Goal: Navigation & Orientation: Find specific page/section

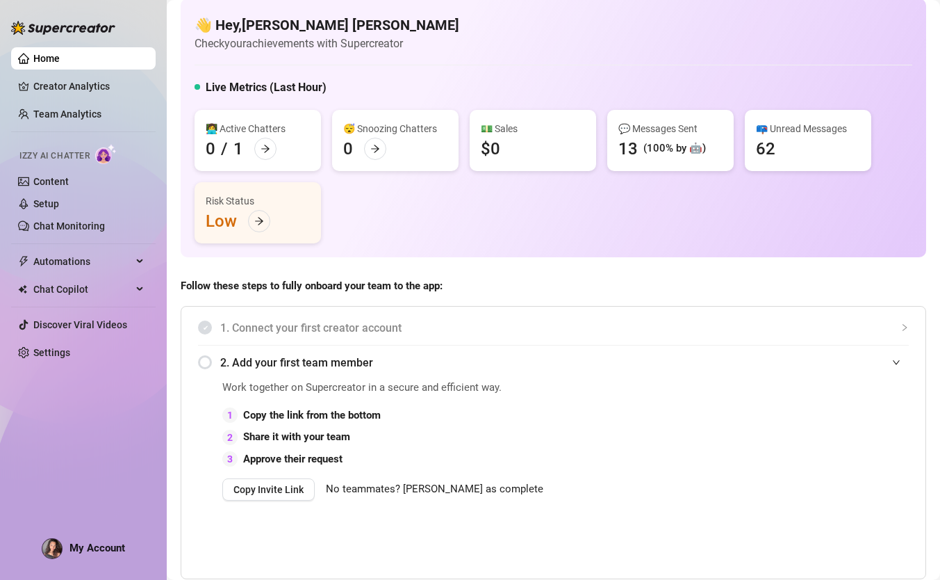
scroll to position [15, 0]
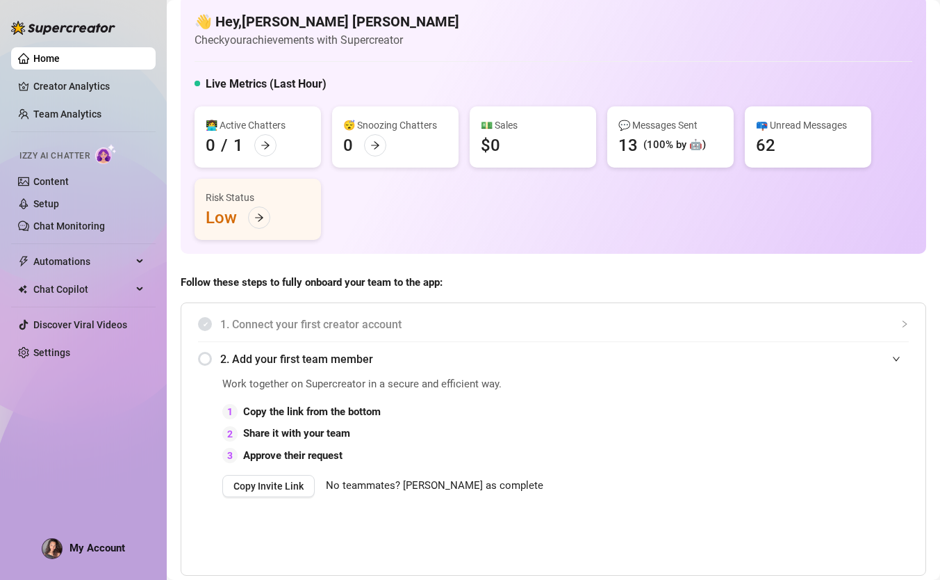
click at [894, 350] on span "2. Add your first team member" at bounding box center [564, 358] width 689 height 17
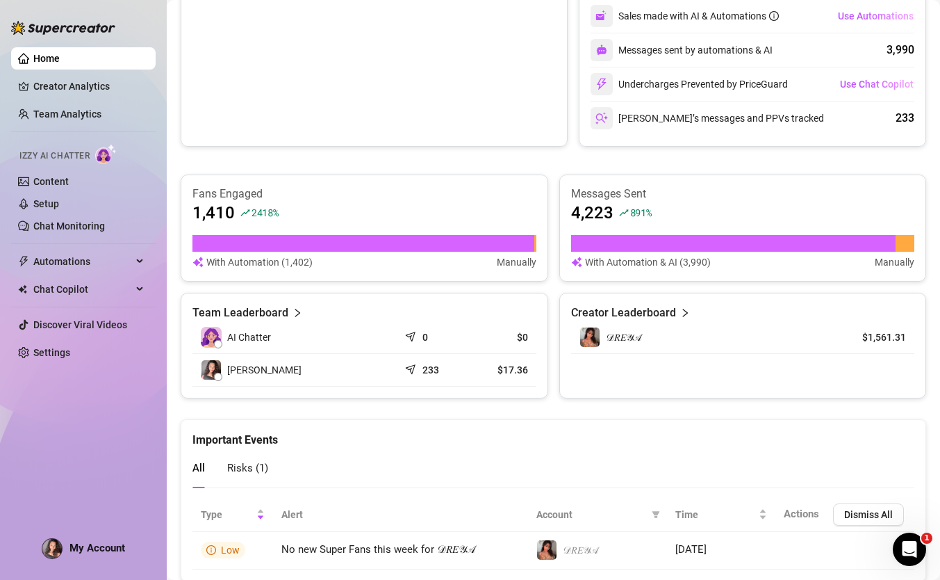
scroll to position [555, 0]
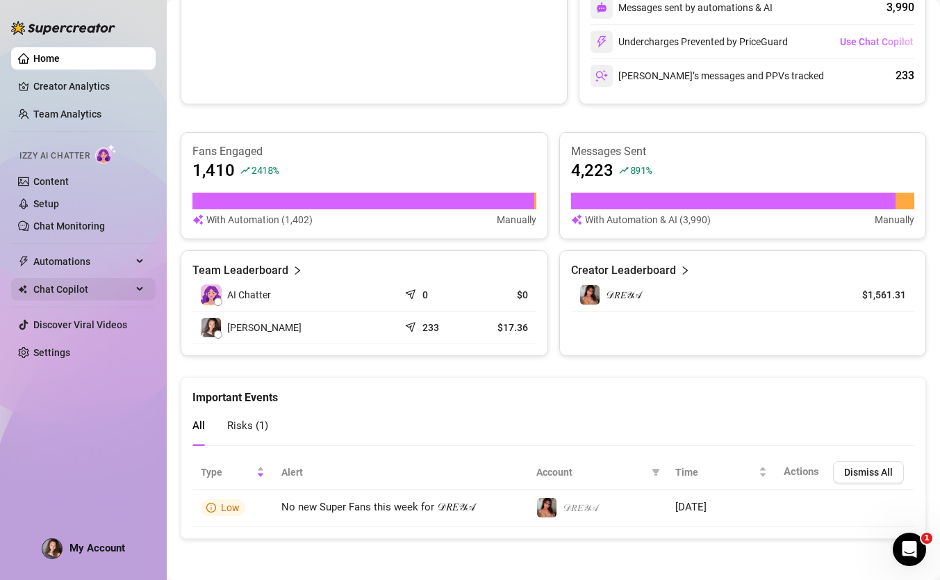
click at [74, 287] on span "Chat Copilot" at bounding box center [82, 289] width 99 height 22
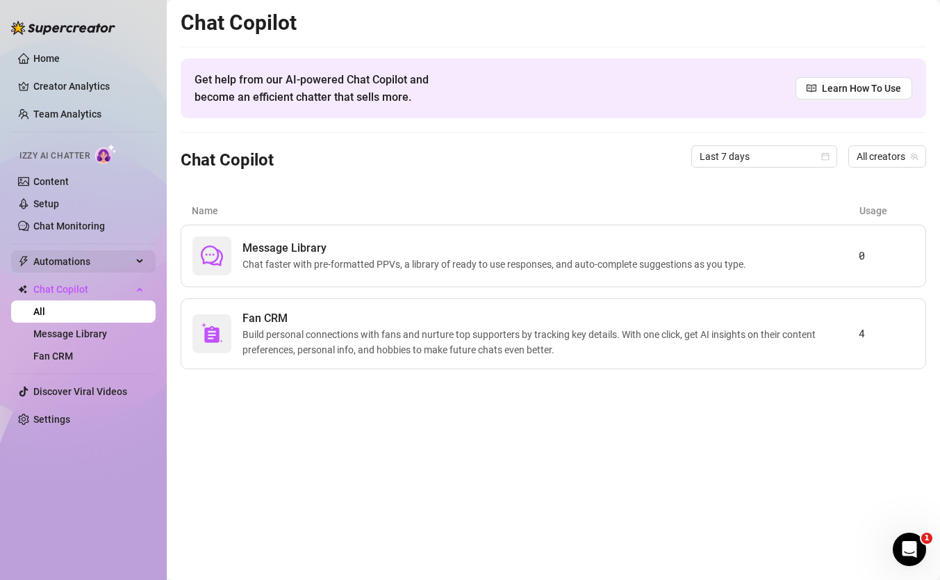
click at [76, 265] on span "Automations" at bounding box center [82, 261] width 99 height 22
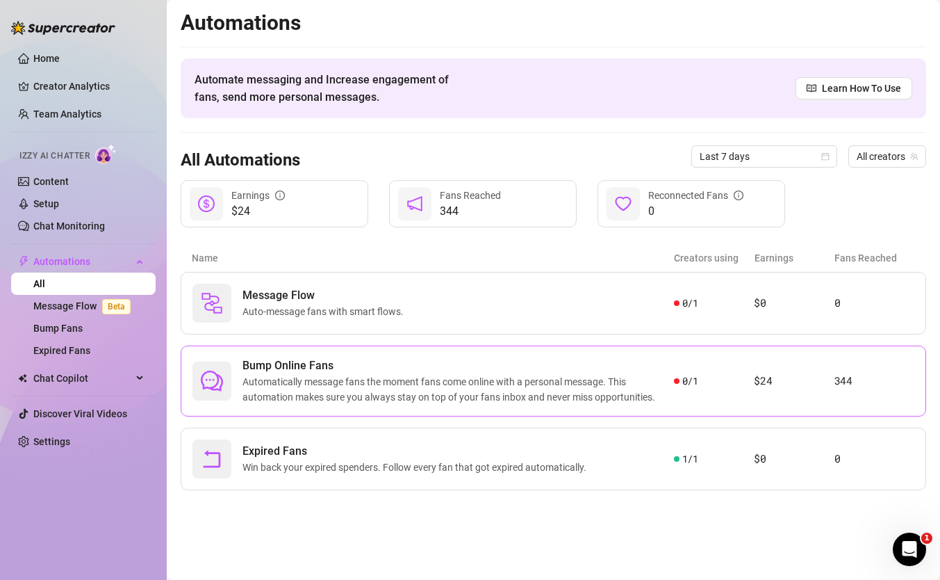
click at [557, 364] on span "Bump Online Fans" at bounding box center [459, 365] width 432 height 17
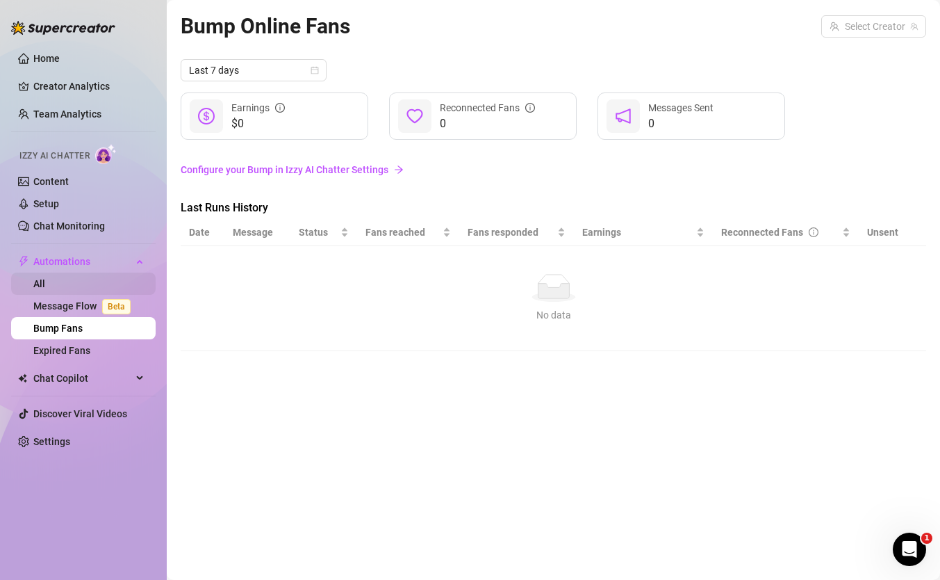
click at [45, 281] on link "All" at bounding box center [39, 283] width 12 height 11
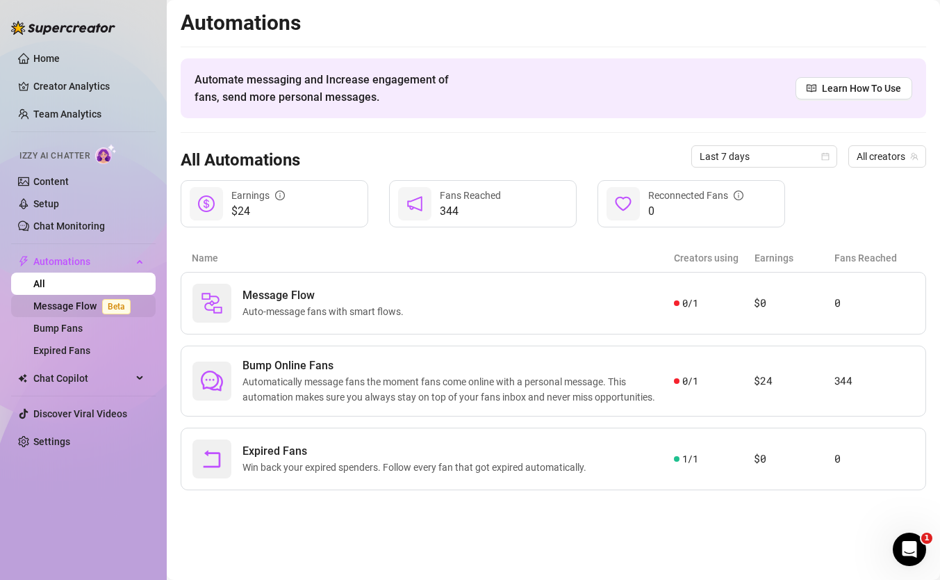
click at [65, 304] on link "Message Flow Beta" at bounding box center [84, 305] width 103 height 11
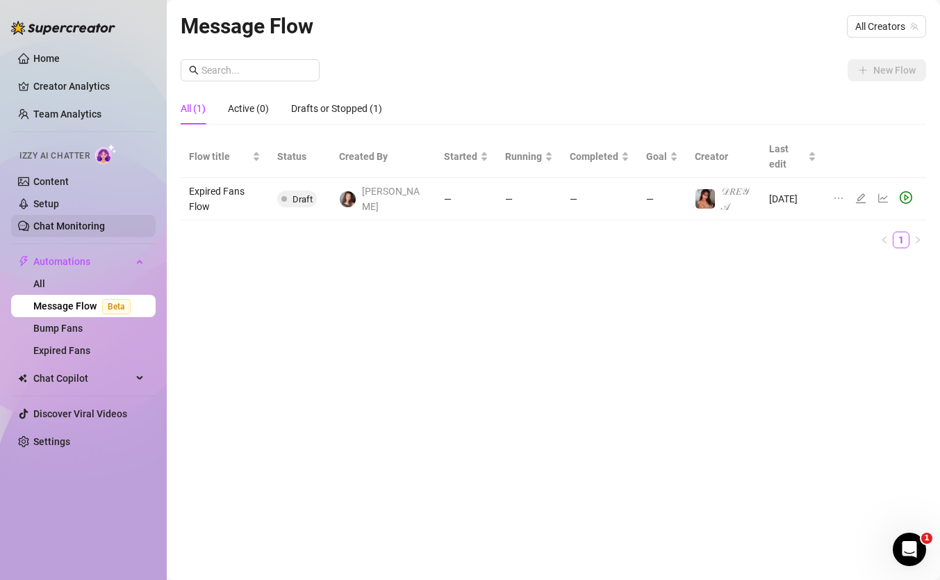
click at [69, 226] on link "Chat Monitoring" at bounding box center [69, 225] width 72 height 11
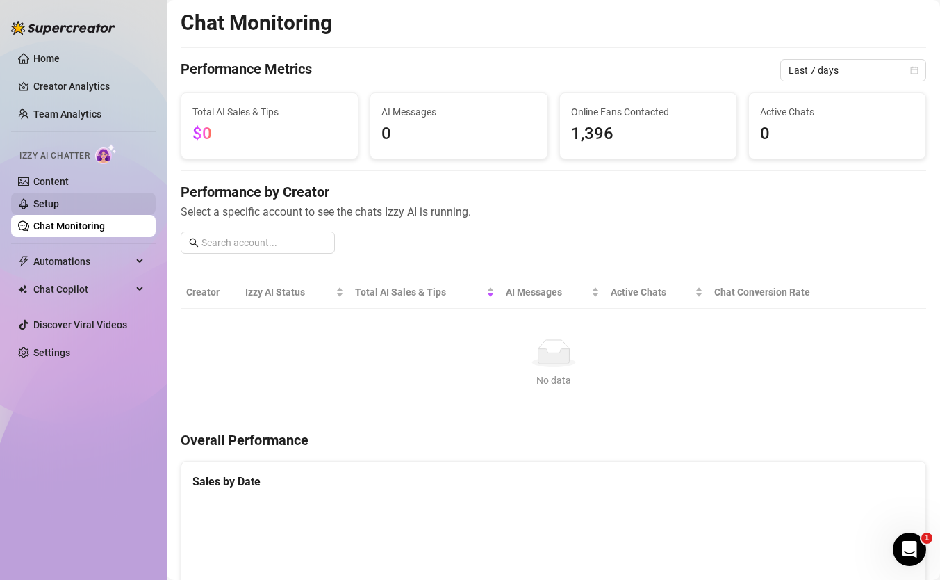
click at [59, 199] on link "Setup" at bounding box center [46, 203] width 26 height 11
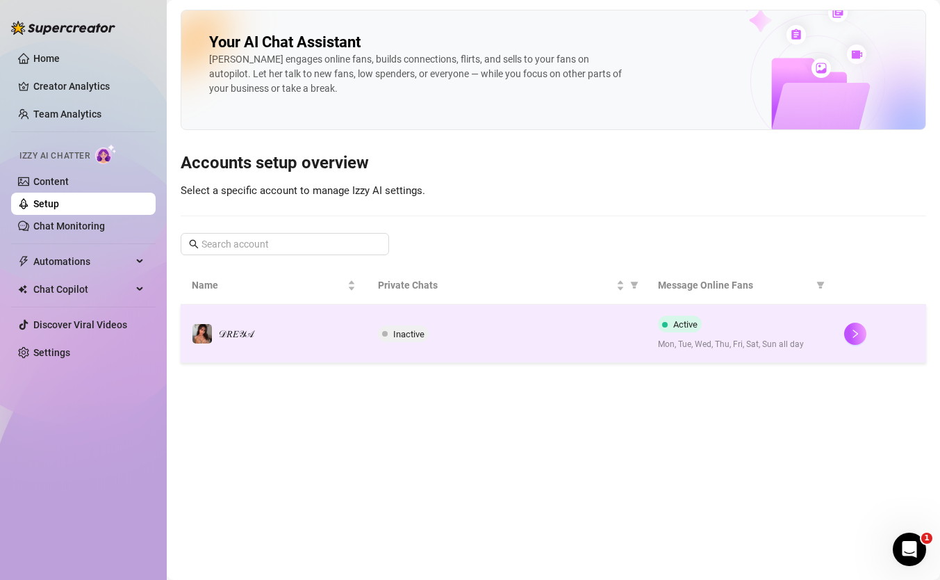
click at [728, 356] on td "Active Mon, Tue, Wed, Thu, Fri, Sat, Sun all day" at bounding box center [740, 333] width 186 height 58
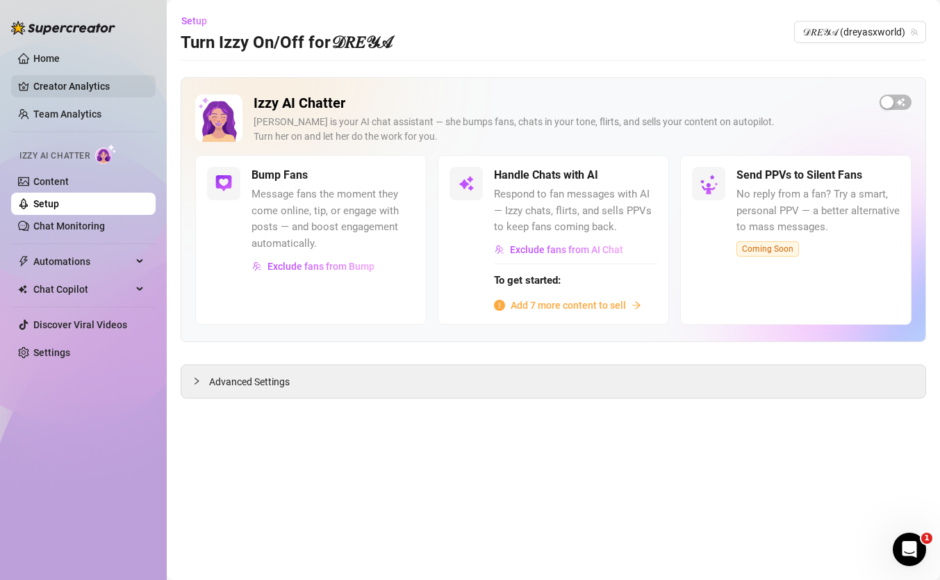
click at [64, 81] on link "Creator Analytics" at bounding box center [88, 86] width 111 height 22
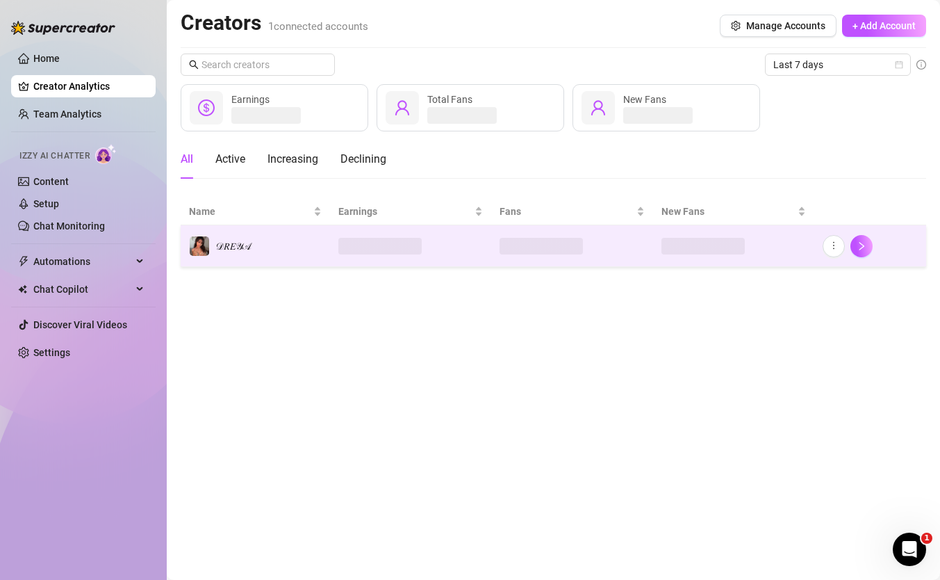
click at [437, 253] on td at bounding box center [410, 246] width 161 height 42
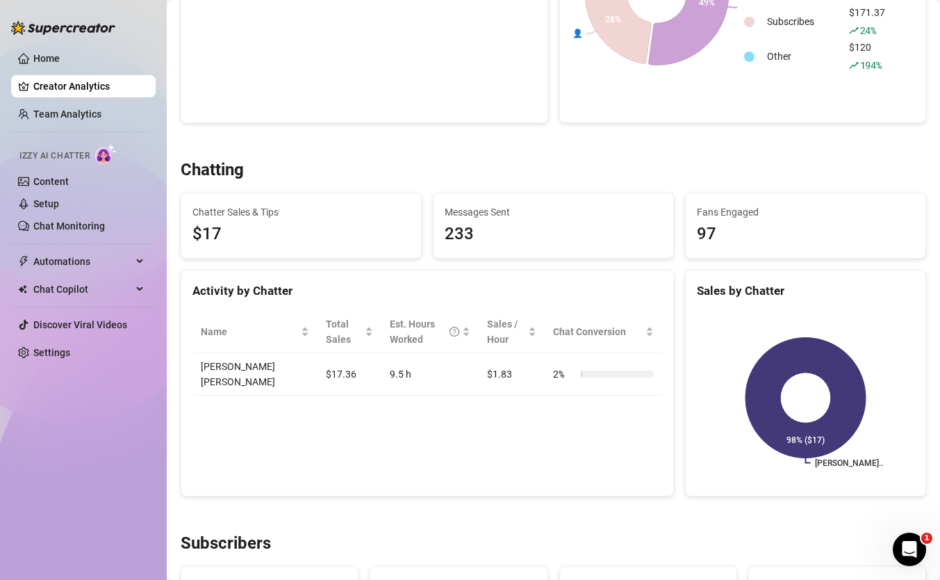
scroll to position [195, 0]
